Goal: Information Seeking & Learning: Learn about a topic

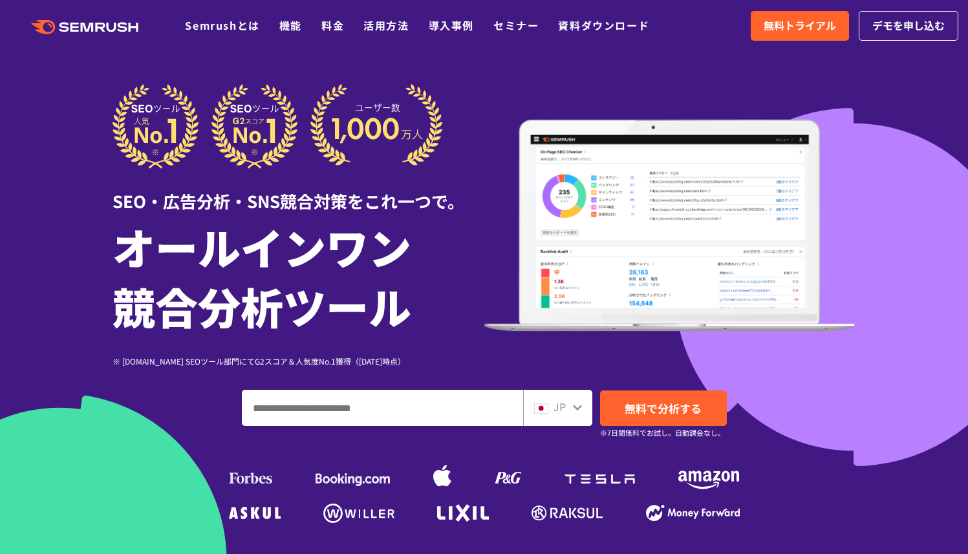
click at [250, 413] on input "ドメイン、キーワードまたはURLを入力してください" at bounding box center [382, 407] width 280 height 35
paste input "**********"
type input "**********"
click at [632, 407] on span "無料で分析する" at bounding box center [662, 408] width 77 height 16
